Goal: Feedback & Contribution: Submit feedback/report problem

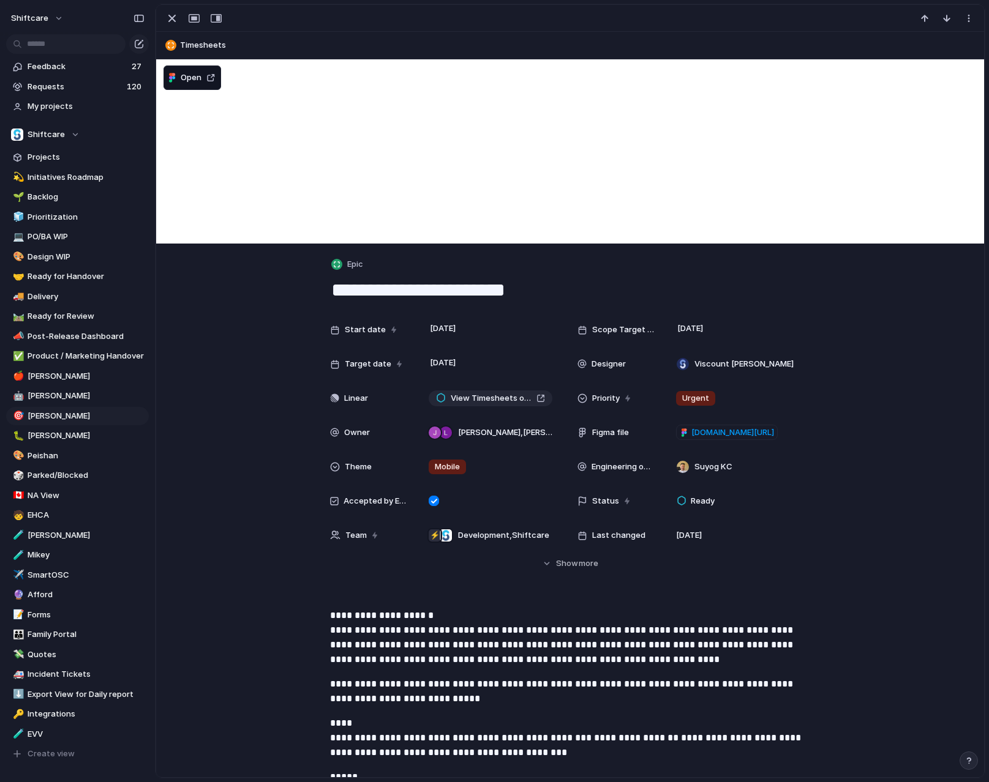
scroll to position [1890, 0]
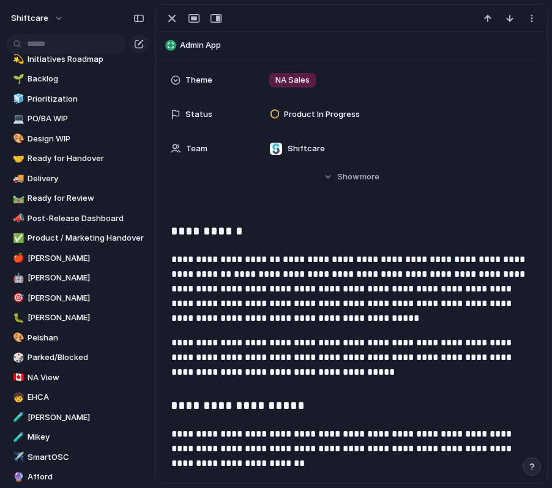
scroll to position [201, 0]
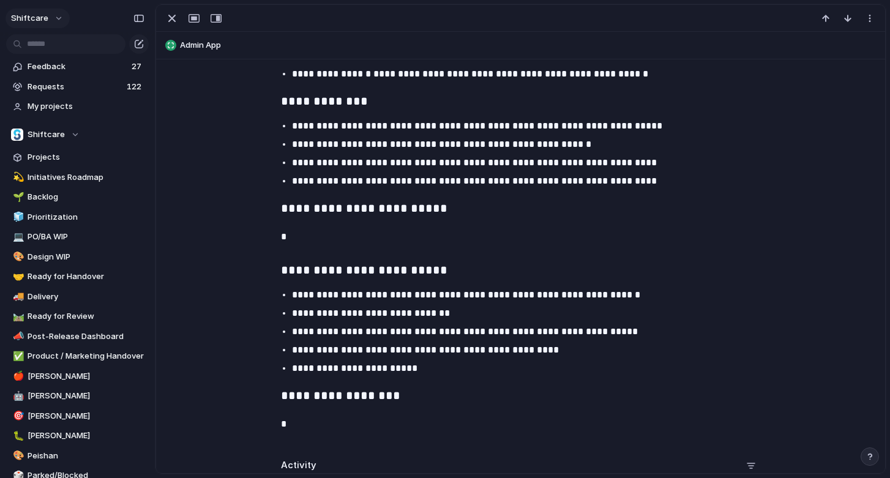
scroll to position [2200, 0]
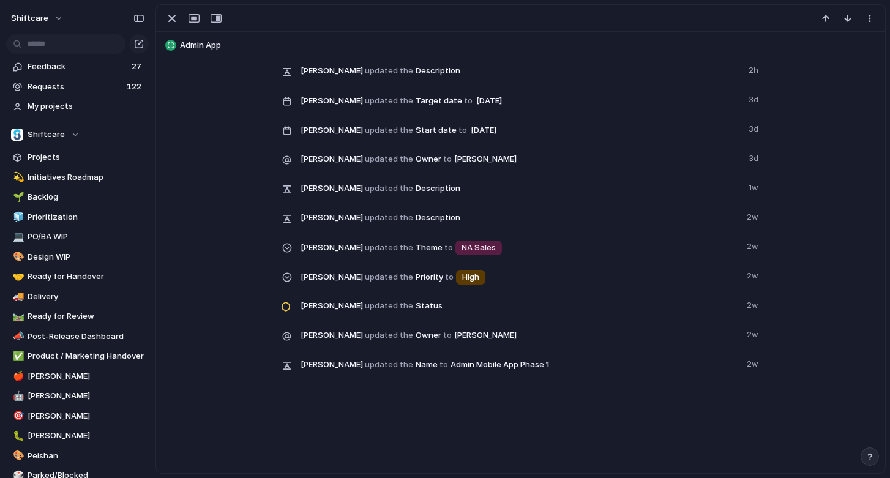
click at [441, 440] on div "**********" at bounding box center [520, 266] width 729 height 414
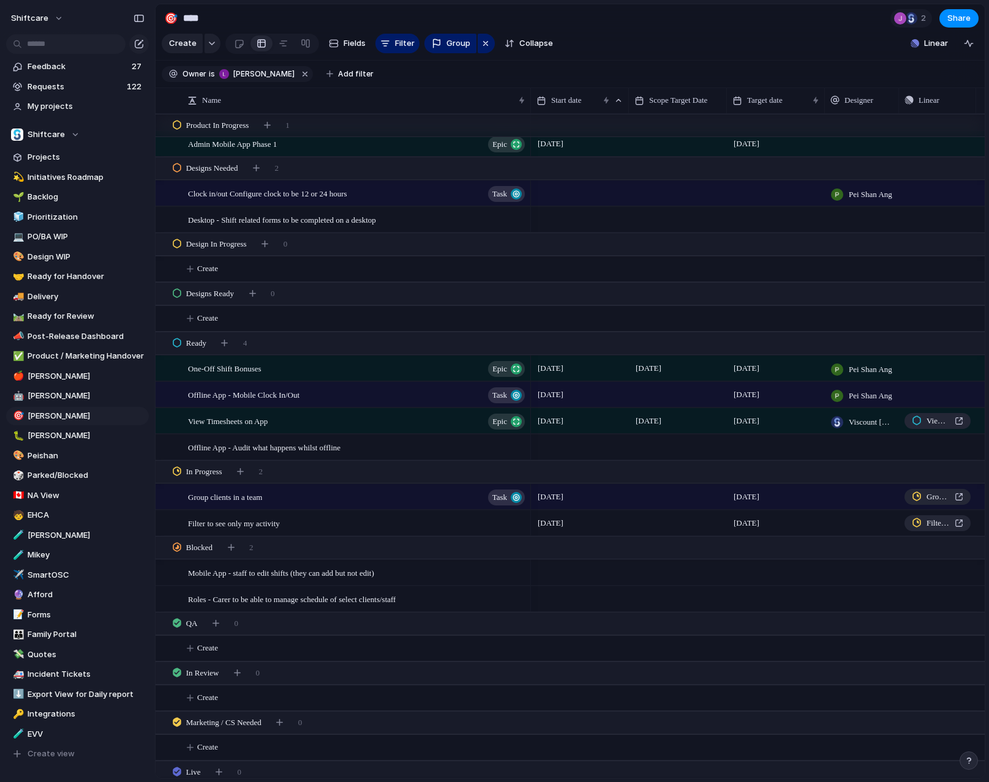
scroll to position [422, 0]
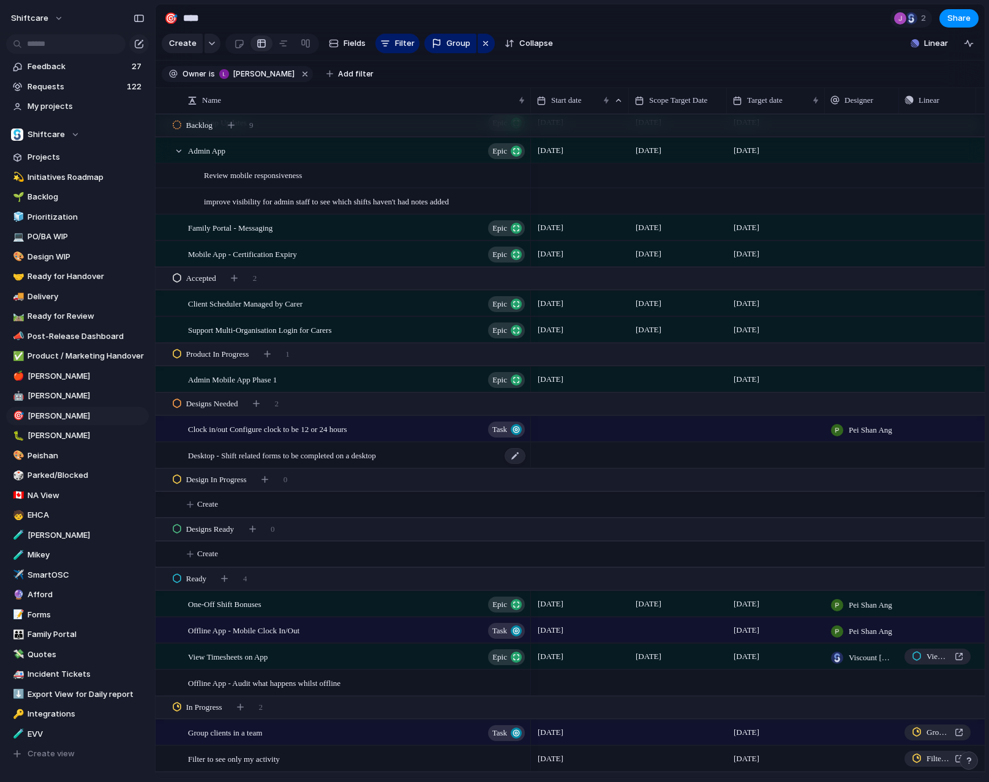
click at [261, 459] on span "Desktop - Shift related forms to be completed on a desktop" at bounding box center [282, 455] width 188 height 14
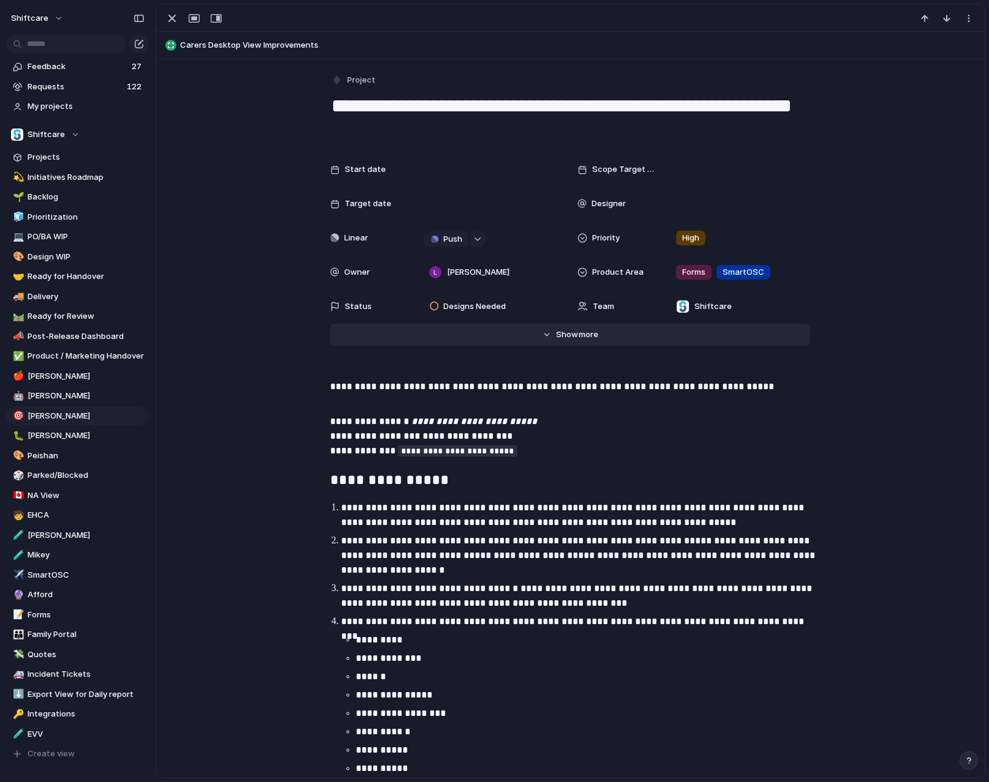
click at [594, 340] on button "Hide Show more" at bounding box center [570, 335] width 480 height 22
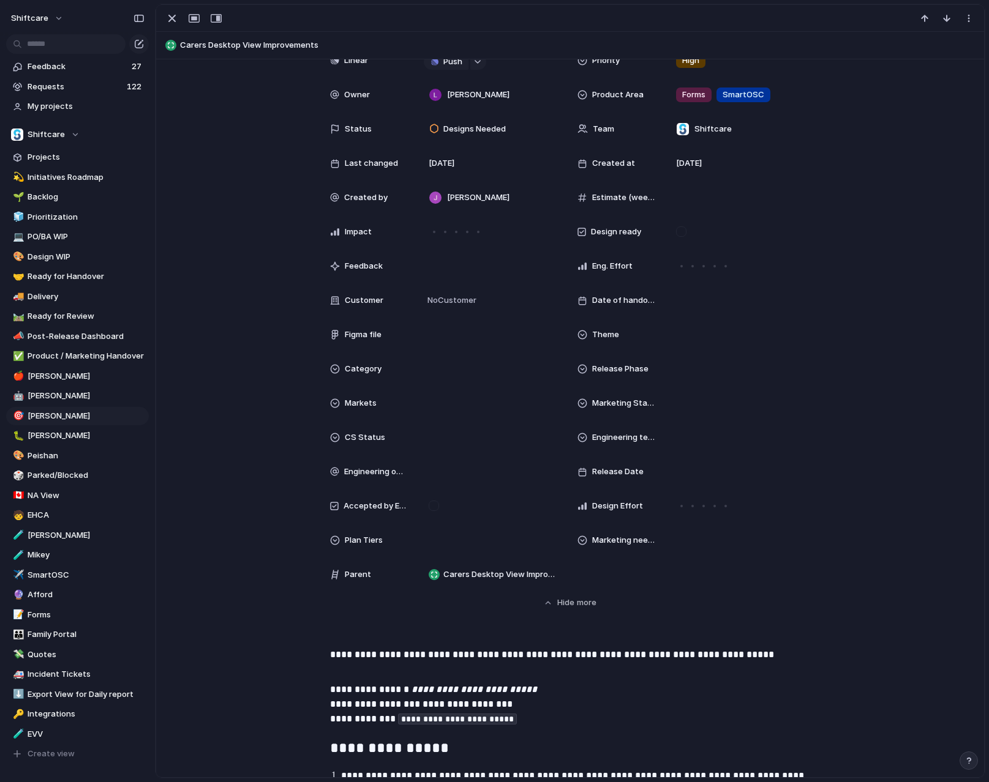
click at [623, 326] on div "Theme" at bounding box center [693, 335] width 233 height 24
click at [616, 342] on div "NA Sales Integrations AU Engineering BAU Outsourced Dev. Mobile Core" at bounding box center [494, 391] width 989 height 782
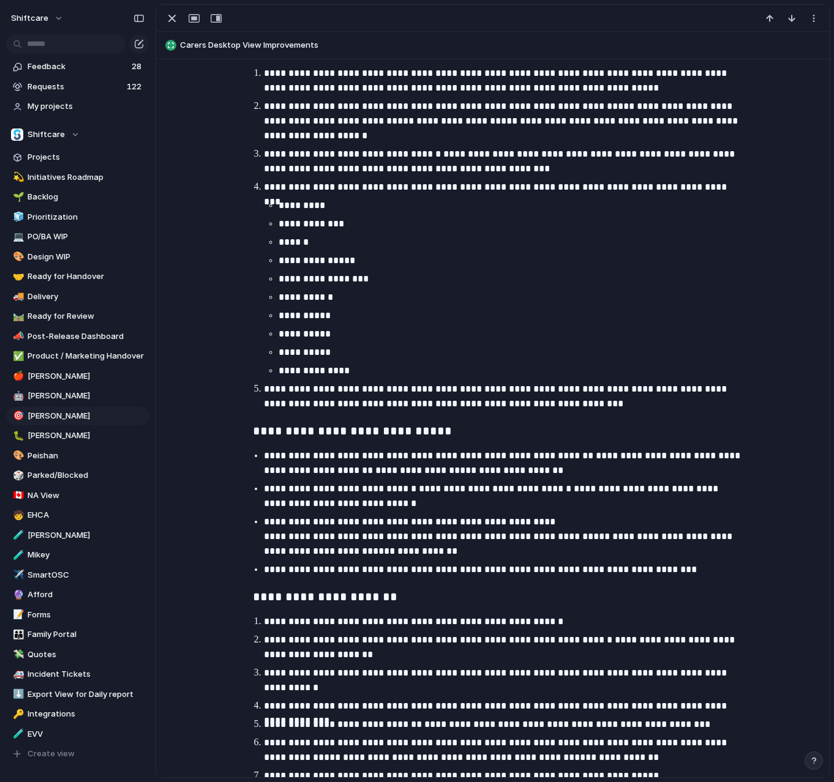
scroll to position [878, 0]
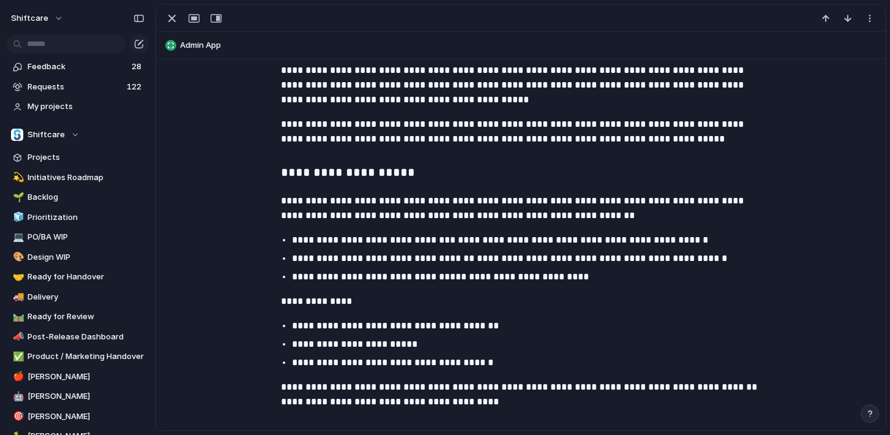
scroll to position [301, 0]
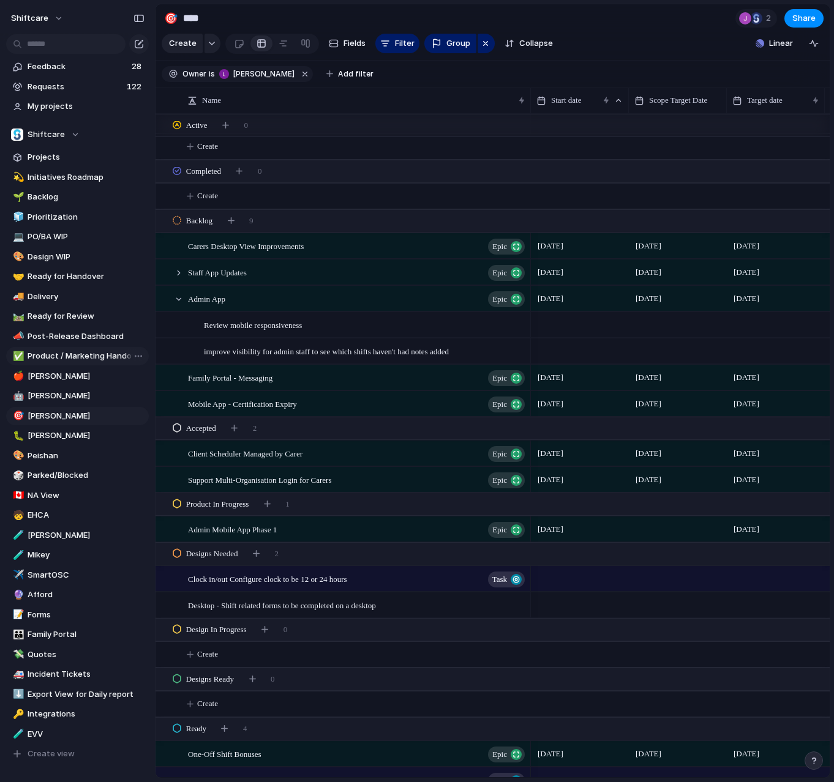
scroll to position [56, 0]
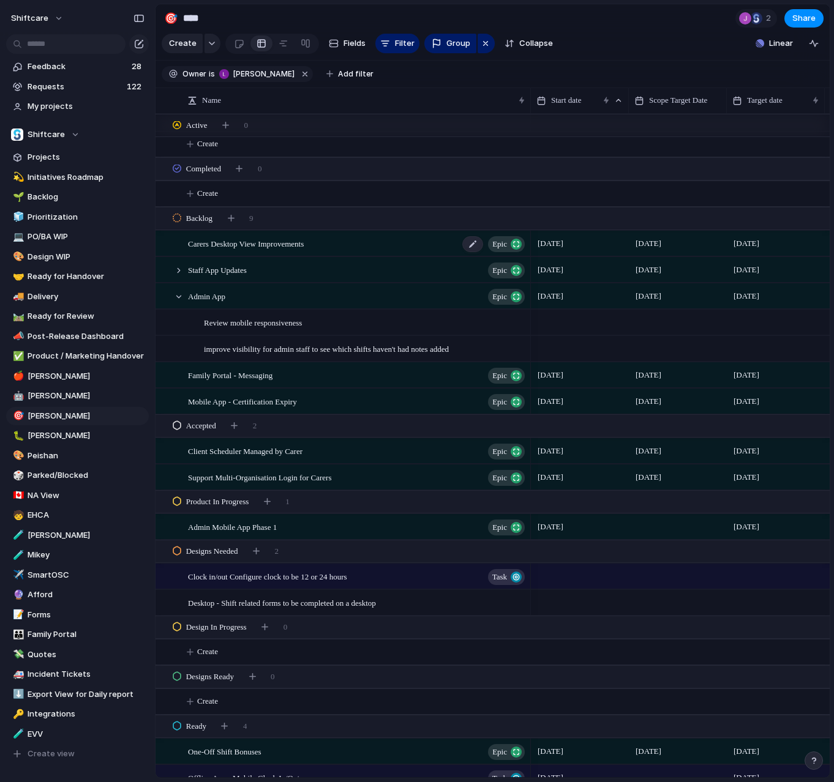
click at [214, 242] on span "Carers Desktop View Improvements" at bounding box center [246, 243] width 116 height 14
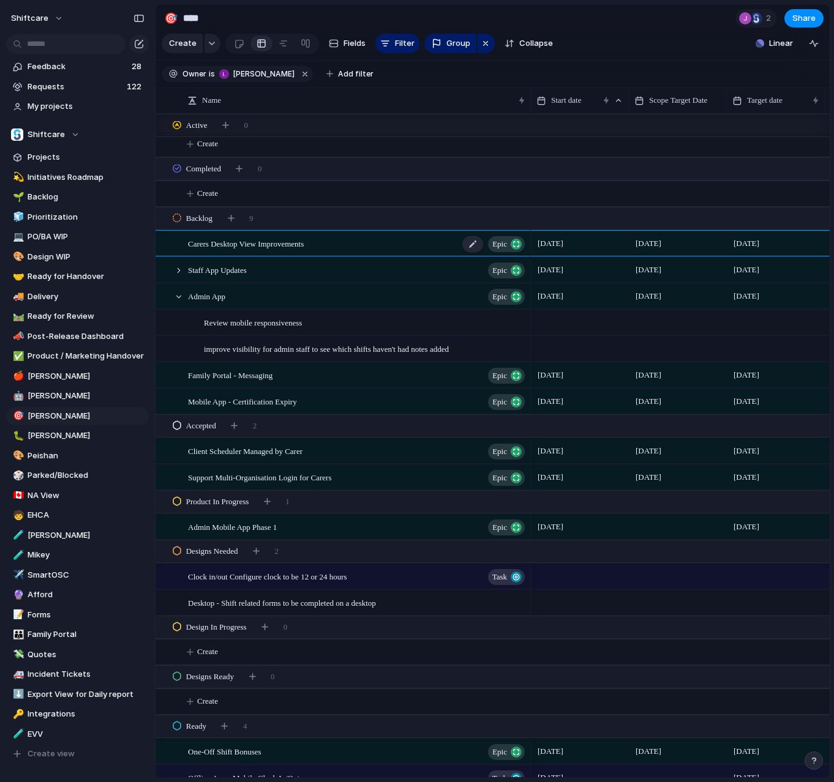
click at [214, 242] on span "Carers Desktop View Improvements" at bounding box center [246, 243] width 116 height 14
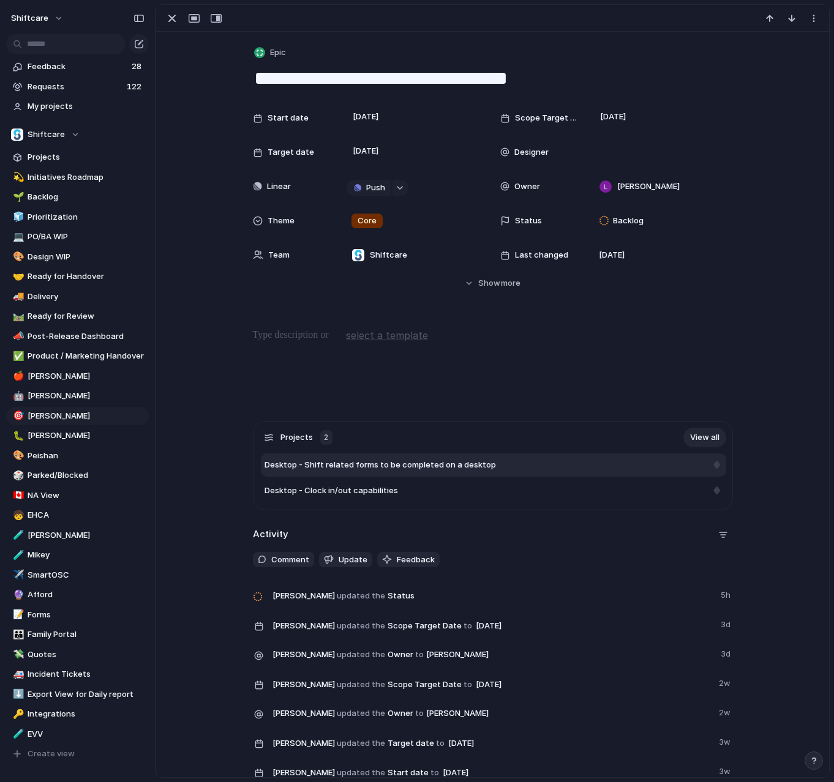
click at [400, 463] on span "Desktop - Shift related forms to be completed on a desktop" at bounding box center [379, 465] width 231 height 12
type textarea "**********"
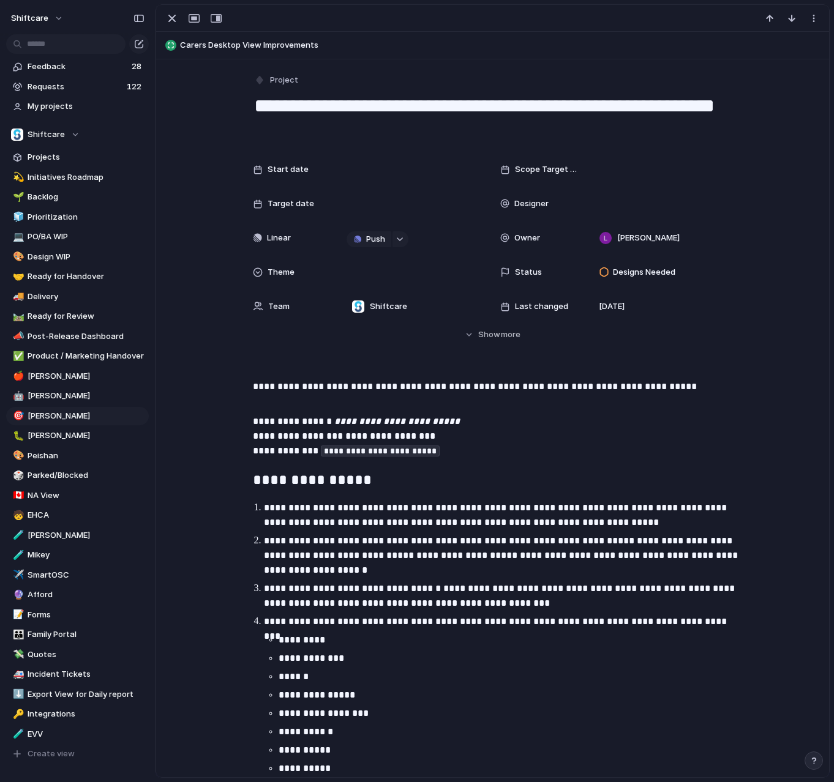
drag, startPoint x: 343, startPoint y: 134, endPoint x: 350, endPoint y: 109, distance: 26.0
click at [350, 109] on textarea "**********" at bounding box center [493, 118] width 480 height 50
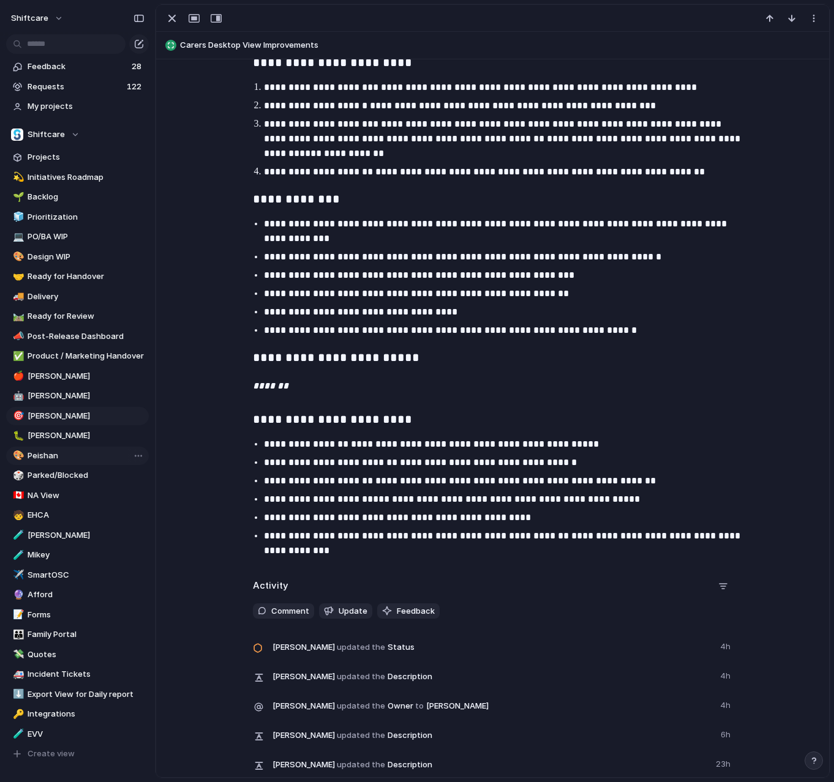
scroll to position [1903, 0]
